Goal: Task Accomplishment & Management: Use online tool/utility

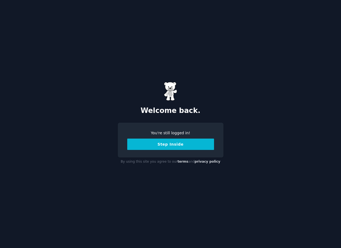
click at [169, 145] on button "Step Inside" at bounding box center [170, 143] width 87 height 11
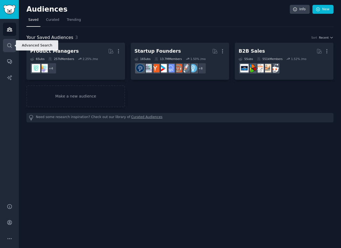
click at [6, 44] on link "Search" at bounding box center [9, 45] width 13 height 13
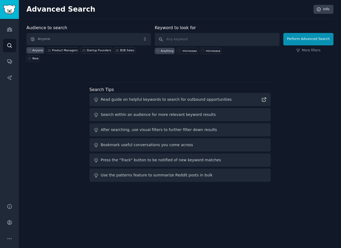
click at [73, 38] on span "Anyone" at bounding box center [88, 39] width 125 height 12
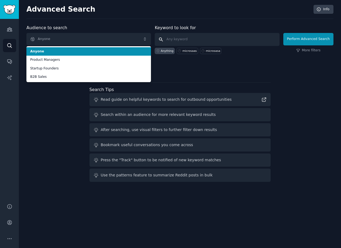
click at [167, 40] on input "text" at bounding box center [217, 39] width 125 height 13
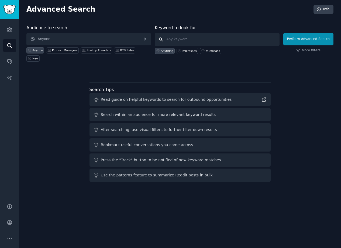
click at [175, 39] on input "text" at bounding box center [217, 39] width 125 height 13
type input "soccer"
click at [309, 39] on button "Perform Advanced Search" at bounding box center [309, 39] width 50 height 12
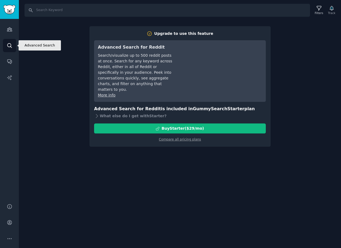
click at [11, 44] on icon "Sidebar" at bounding box center [9, 45] width 4 height 4
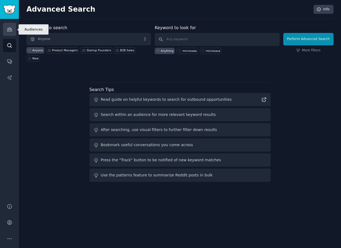
click at [5, 27] on link "Audiences" at bounding box center [9, 29] width 13 height 13
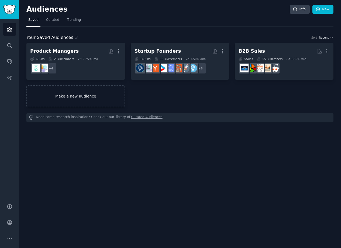
click at [62, 100] on link "Make a new audience" at bounding box center [75, 96] width 99 height 22
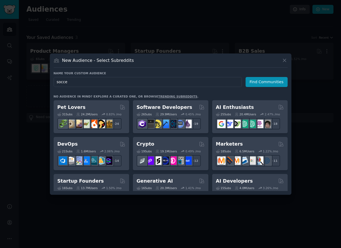
type input "soccer"
type input "fantasy"
click at [268, 82] on button "Find Communities" at bounding box center [267, 82] width 42 height 10
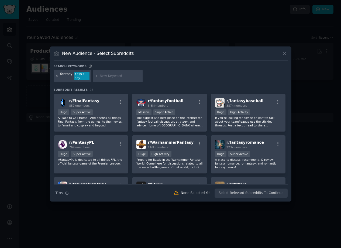
scroll to position [47, 0]
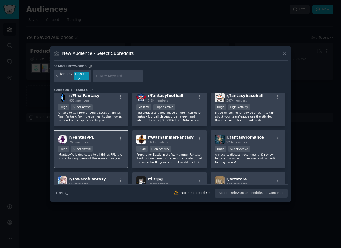
click at [110, 140] on div "r/ FantasyPL 769k members" at bounding box center [91, 138] width 66 height 9
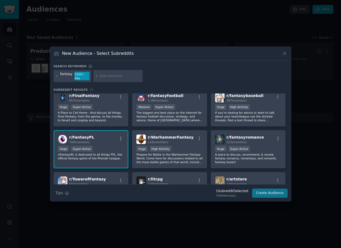
click at [264, 193] on button "Create Audience" at bounding box center [270, 192] width 36 height 9
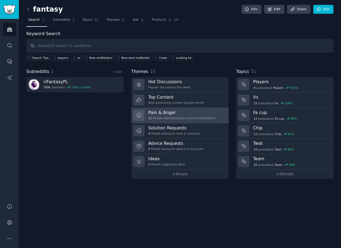
click at [179, 118] on div "11 People expressing pain points & frustrations" at bounding box center [181, 118] width 67 height 4
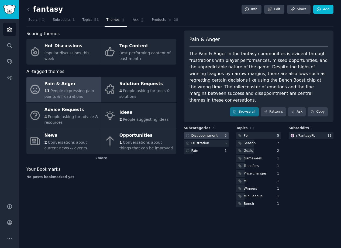
click at [206, 133] on div "Disappointment" at bounding box center [205, 135] width 26 height 5
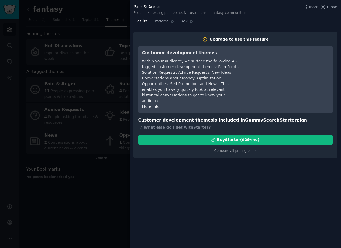
click at [106, 183] on div at bounding box center [170, 124] width 341 height 248
